Goal: Find contact information: Find contact information

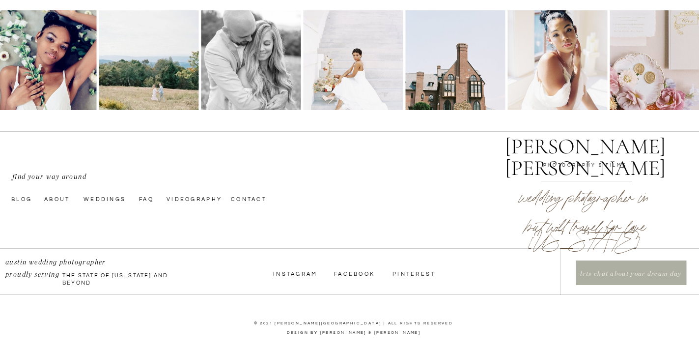
scroll to position [3377, 0]
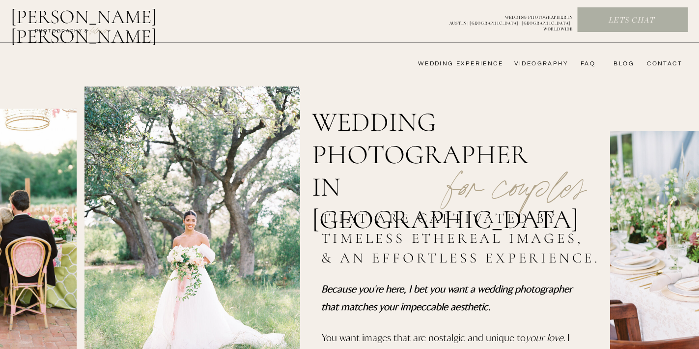
scroll to position [2, 0]
click at [588, 62] on nav "FAQ" at bounding box center [585, 64] width 20 height 8
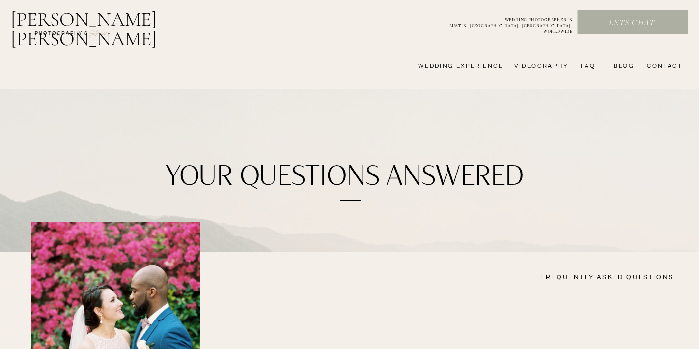
click at [667, 68] on nav "CONTACT" at bounding box center [663, 66] width 38 height 8
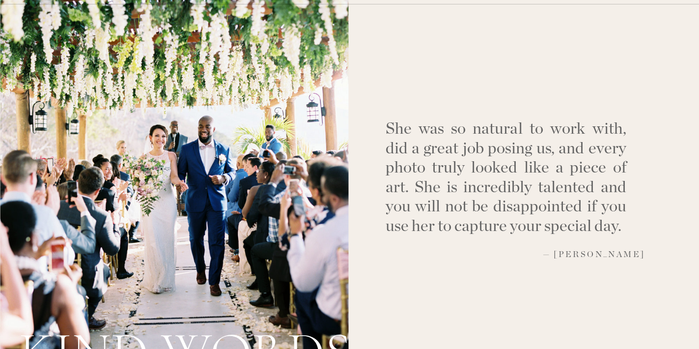
scroll to position [938, 0]
